Goal: Find specific page/section: Find specific page/section

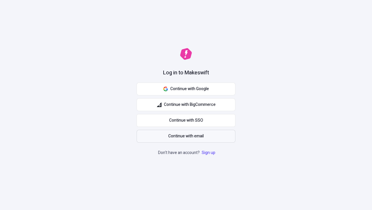
click at [186, 136] on span "Continue with email" at bounding box center [185, 136] width 35 height 6
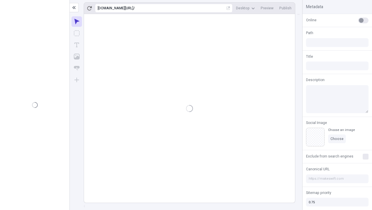
type input "/deep-link-tenuis"
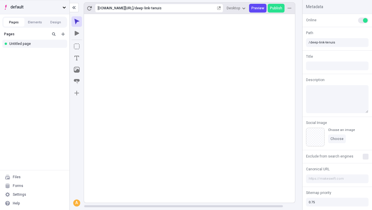
click at [35, 7] on span "default" at bounding box center [35, 7] width 50 height 6
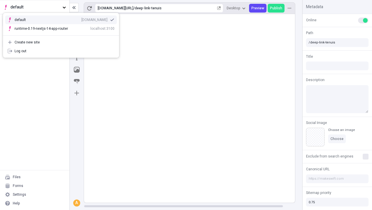
click at [81, 19] on div "[DOMAIN_NAME]" at bounding box center [94, 19] width 26 height 5
click at [56, 22] on button "Design" at bounding box center [55, 22] width 21 height 9
